Goal: Information Seeking & Learning: Learn about a topic

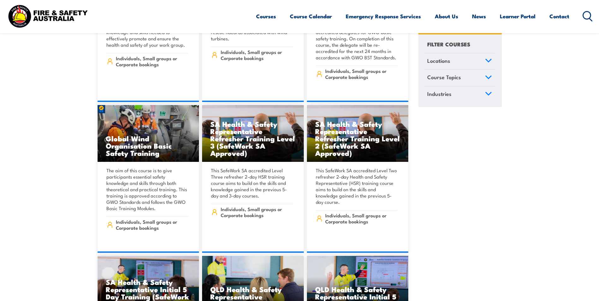
scroll to position [2654, 0]
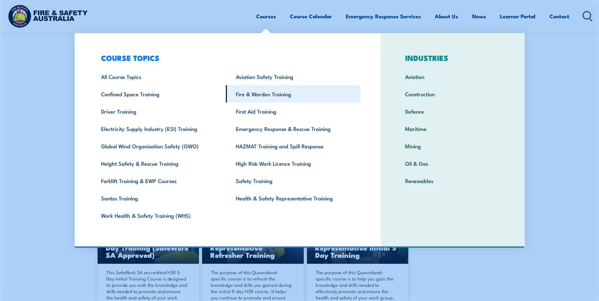
drag, startPoint x: 281, startPoint y: 94, endPoint x: 307, endPoint y: 100, distance: 27.4
click at [281, 94] on link "Fire & Warden Training" at bounding box center [293, 93] width 135 height 17
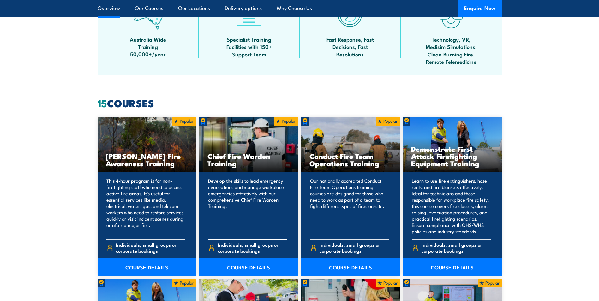
scroll to position [506, 0]
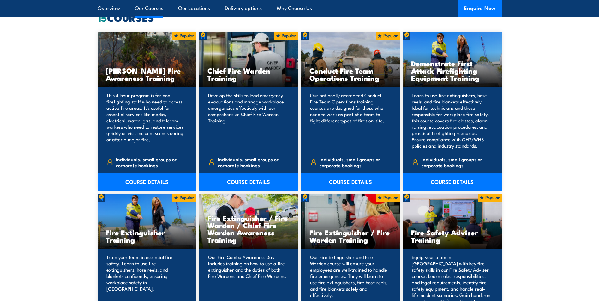
click at [98, 91] on div "This 4-hour program is for non-firefighting staff who need to access active fir…" at bounding box center [147, 139] width 99 height 104
click at [261, 179] on link "COURSE DETAILS" at bounding box center [248, 182] width 99 height 18
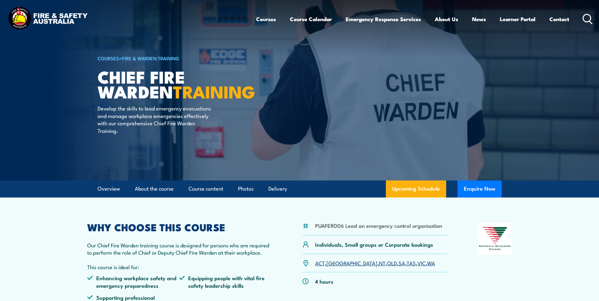
scroll to position [73, 0]
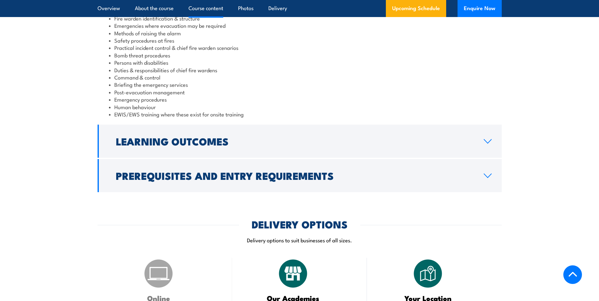
click at [279, 152] on link "Learning Outcomes" at bounding box center [300, 141] width 404 height 33
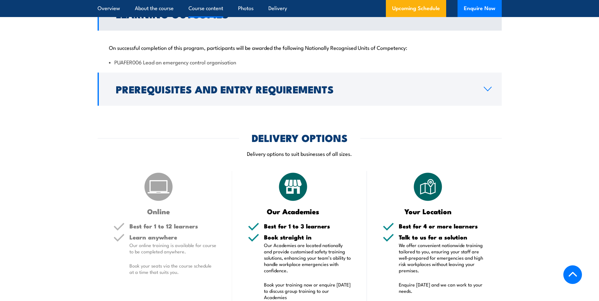
scroll to position [464, 0]
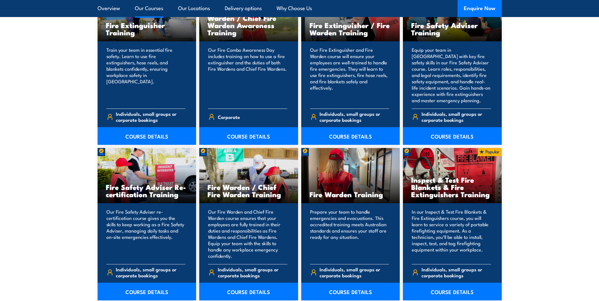
scroll to position [727, 0]
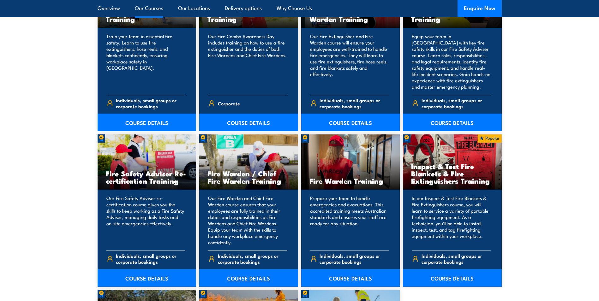
click at [248, 279] on link "COURSE DETAILS" at bounding box center [248, 279] width 99 height 18
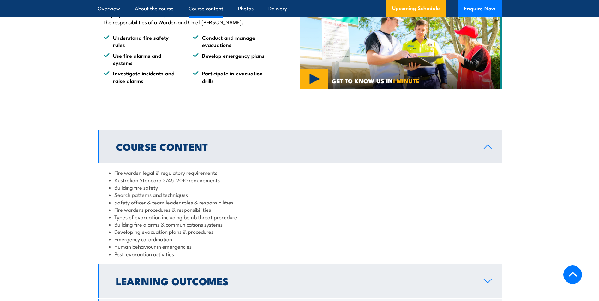
scroll to position [632, 0]
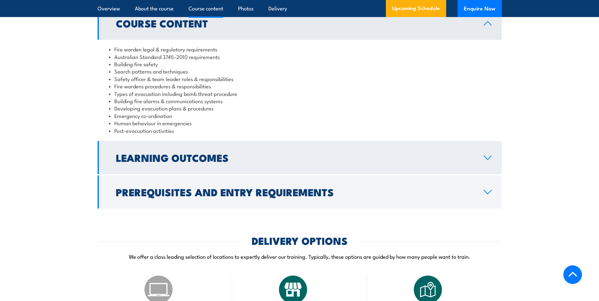
click at [291, 174] on link "Learning Outcomes" at bounding box center [300, 157] width 404 height 33
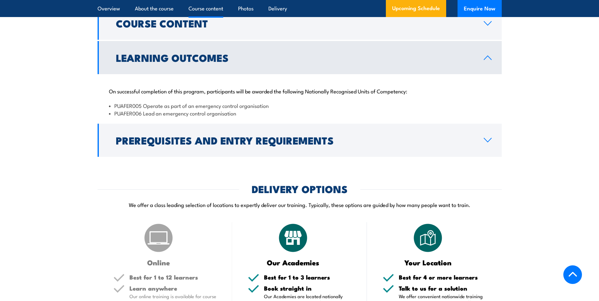
click at [61, 101] on section "Course Content Fire warden legal & regulatory requirements Australian Standard …" at bounding box center [299, 82] width 599 height 150
